Goal: Obtain resource: Download file/media

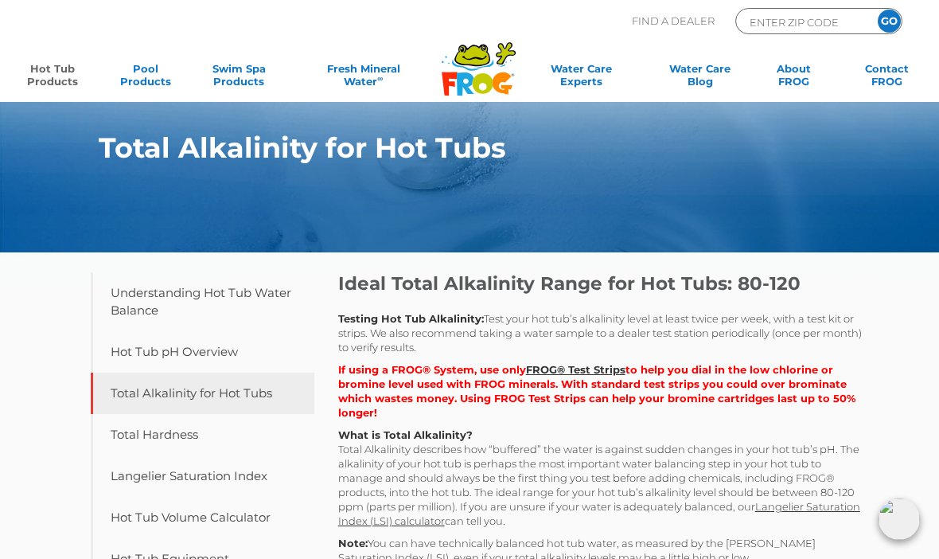
click at [72, 62] on link "Hot Tub Products" at bounding box center [52, 78] width 72 height 32
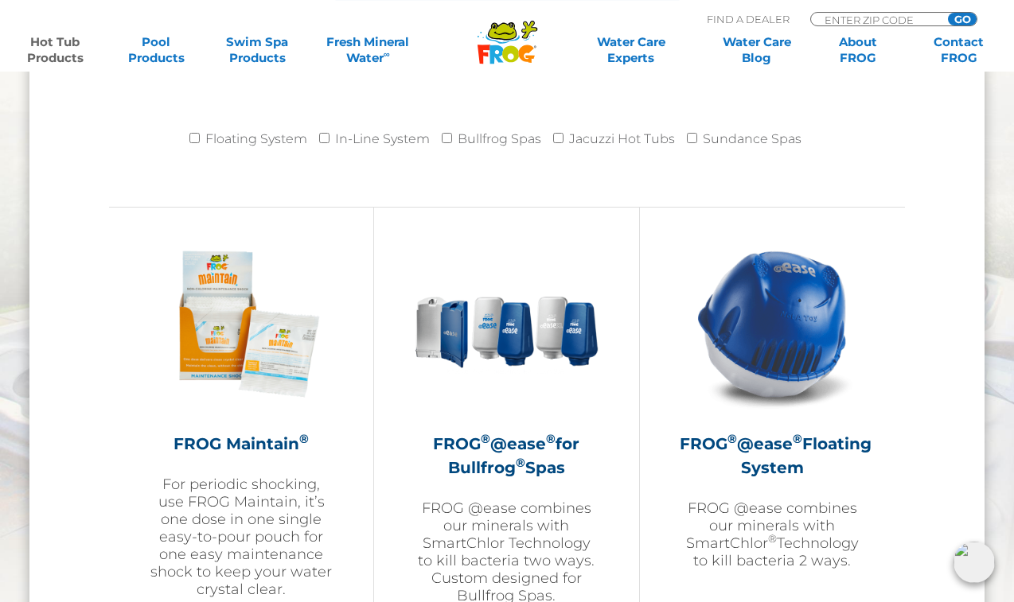
scroll to position [1720, 0]
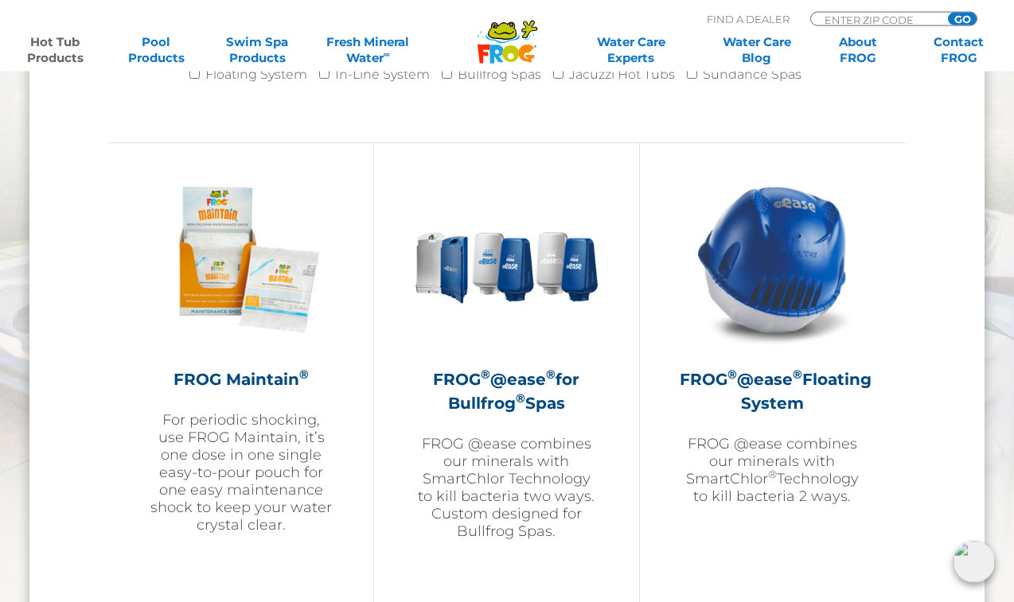
click at [832, 284] on img at bounding box center [772, 259] width 185 height 185
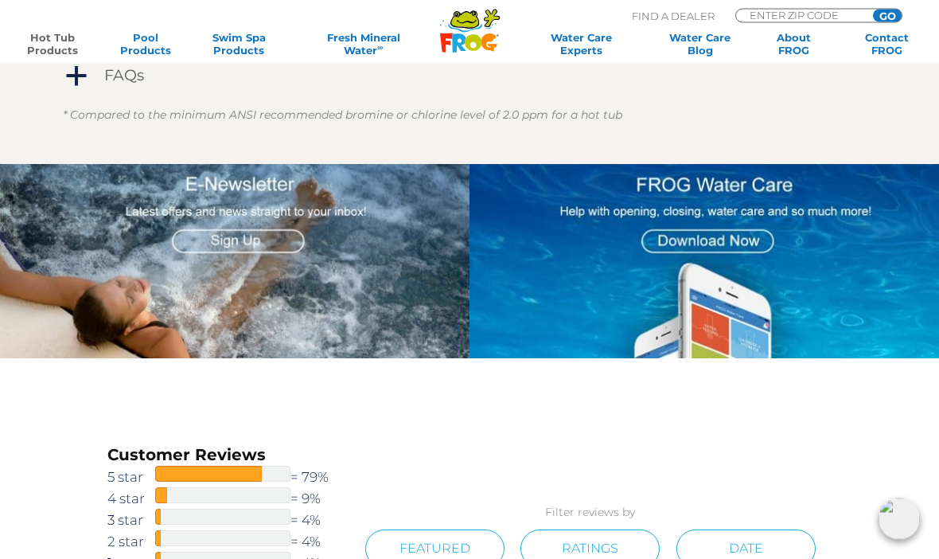
scroll to position [1608, 0]
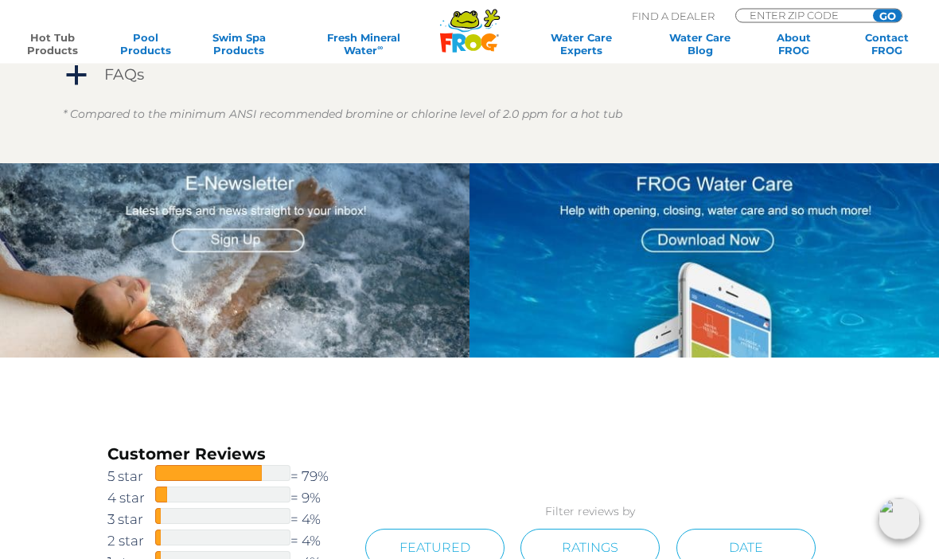
click at [255, 243] on img at bounding box center [234, 261] width 469 height 194
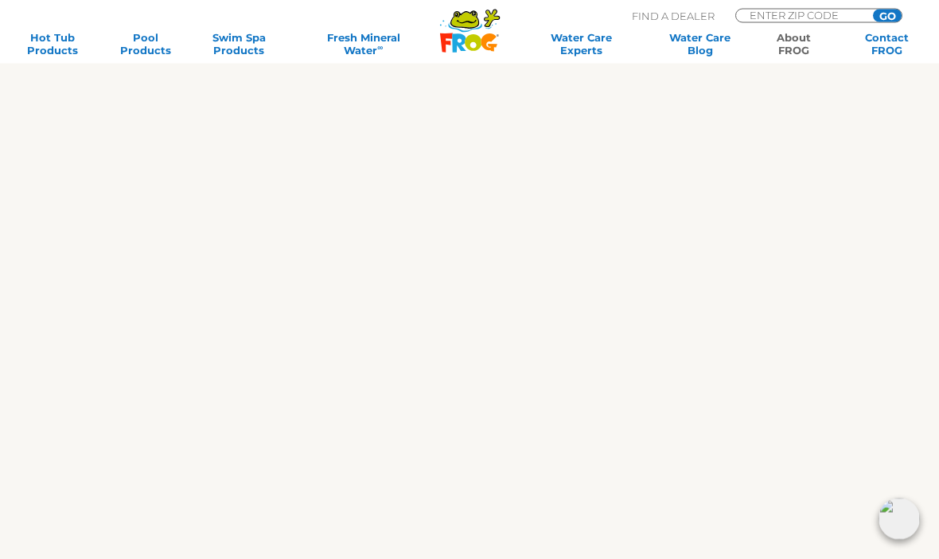
scroll to position [1502, 0]
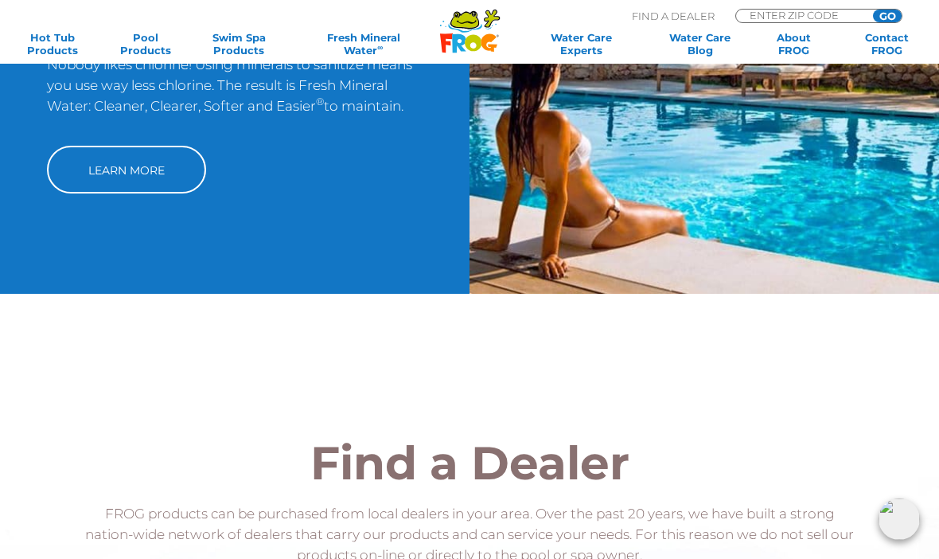
scroll to position [617, 0]
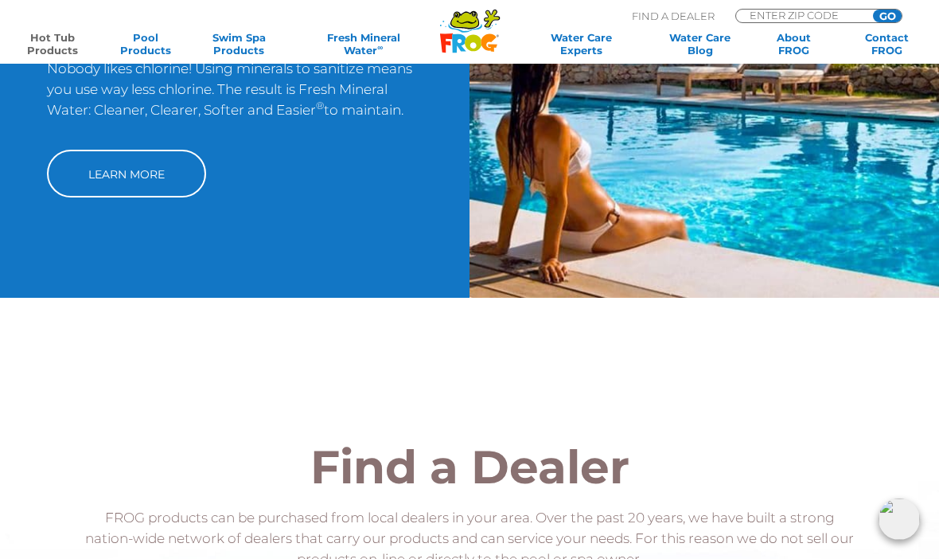
click at [46, 37] on link "Hot Tub Products" at bounding box center [52, 43] width 72 height 25
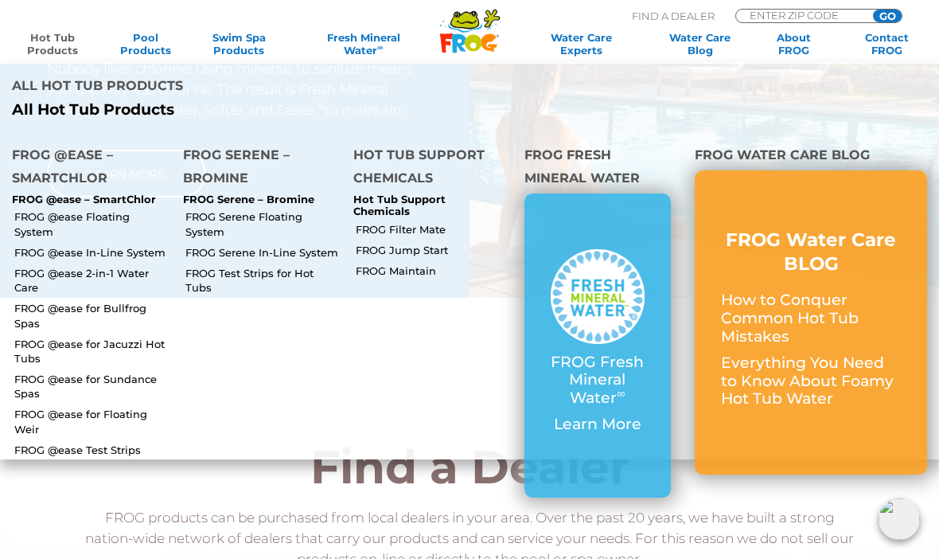
click at [138, 209] on link "FROG @ease Floating System" at bounding box center [92, 223] width 157 height 29
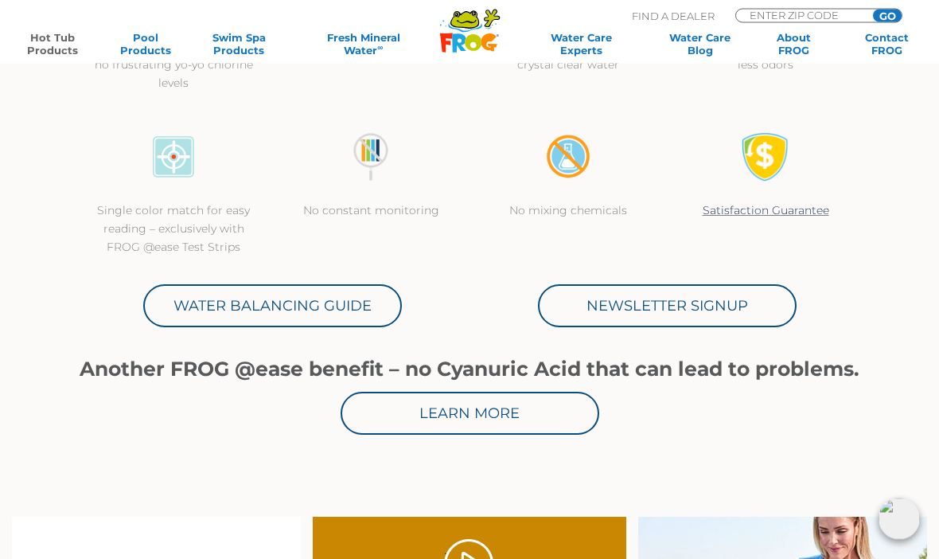
scroll to position [586, 0]
click at [320, 311] on link "Water Balancing Guide" at bounding box center [272, 305] width 259 height 43
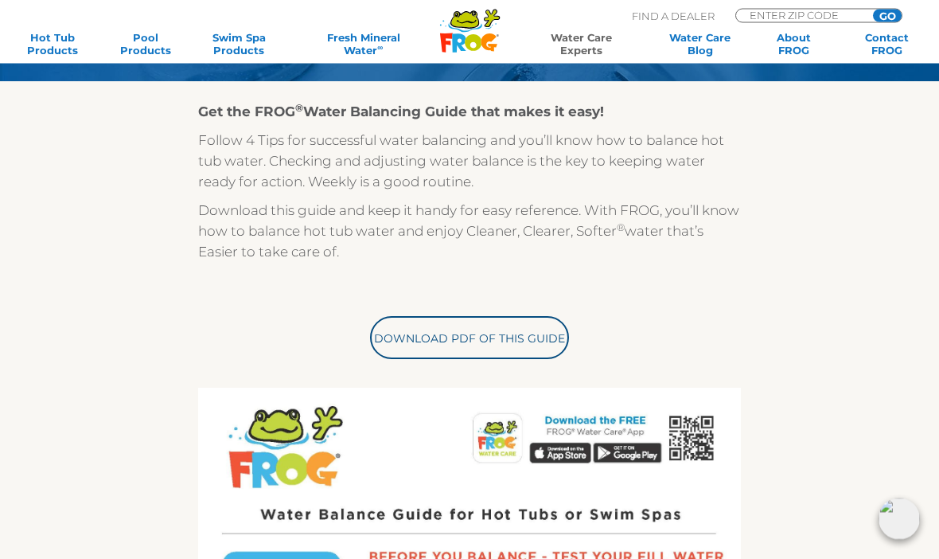
scroll to position [311, 0]
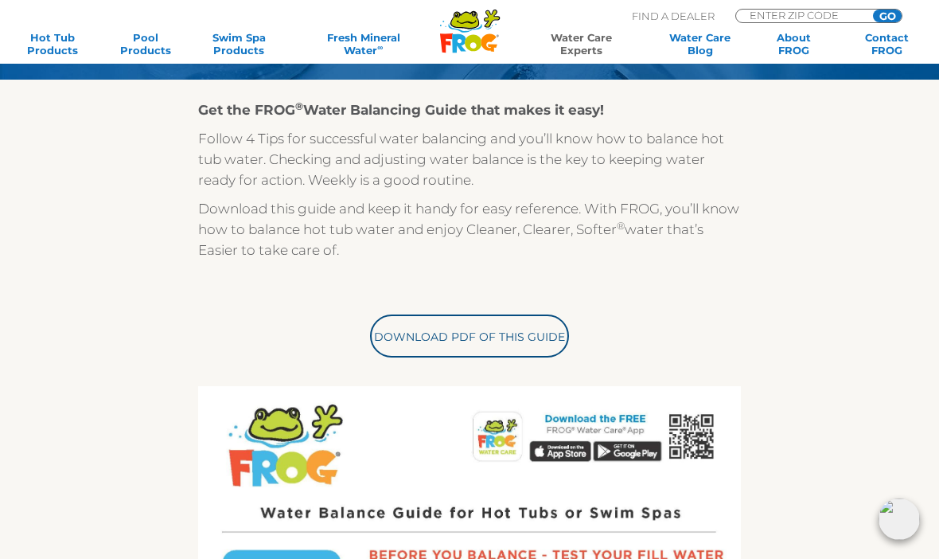
click at [510, 337] on link "Download PDF of this Guide" at bounding box center [469, 335] width 199 height 43
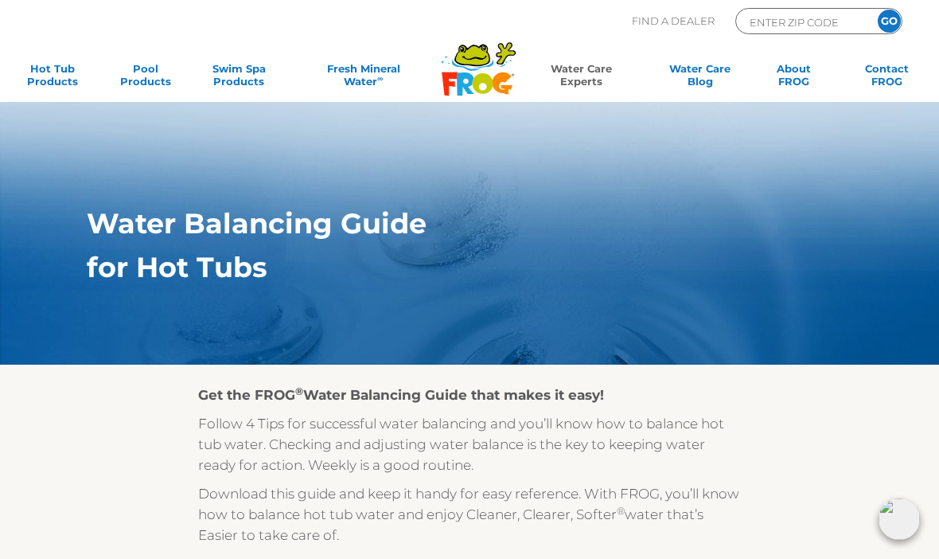
scroll to position [0, 0]
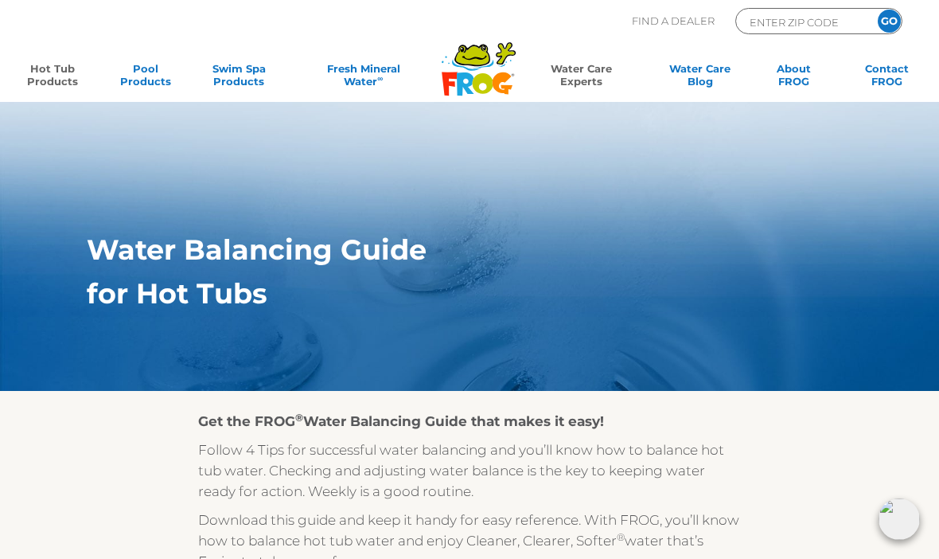
click at [58, 68] on link "Hot Tub Products" at bounding box center [52, 78] width 72 height 32
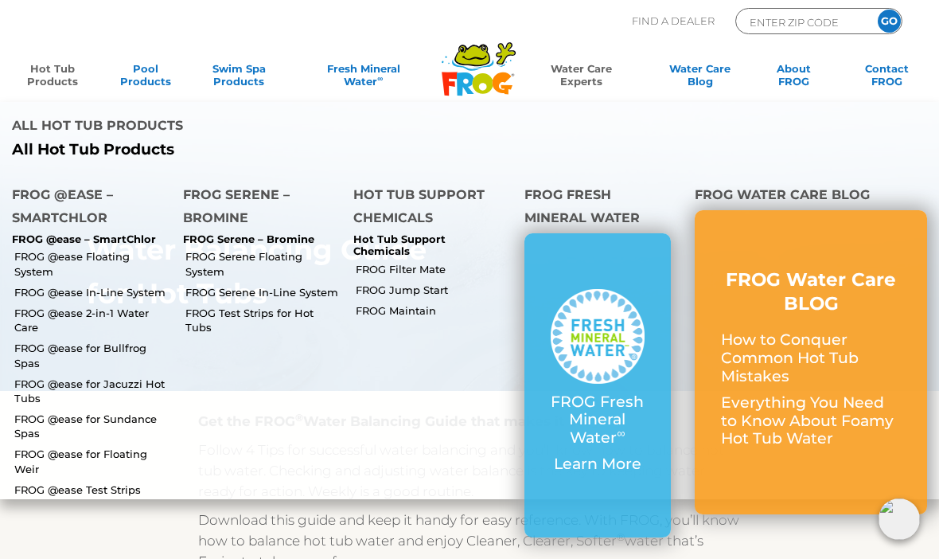
click at [155, 245] on li "FROG @ease Floating System" at bounding box center [85, 262] width 171 height 35
click at [155, 249] on link "FROG @ease Floating System" at bounding box center [92, 263] width 157 height 29
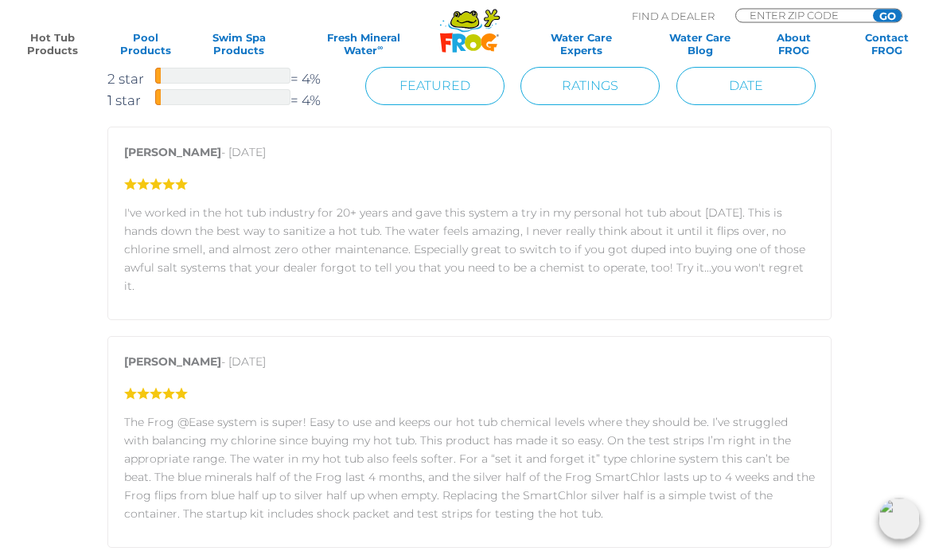
scroll to position [2070, 0]
